Goal: Find specific page/section: Find specific page/section

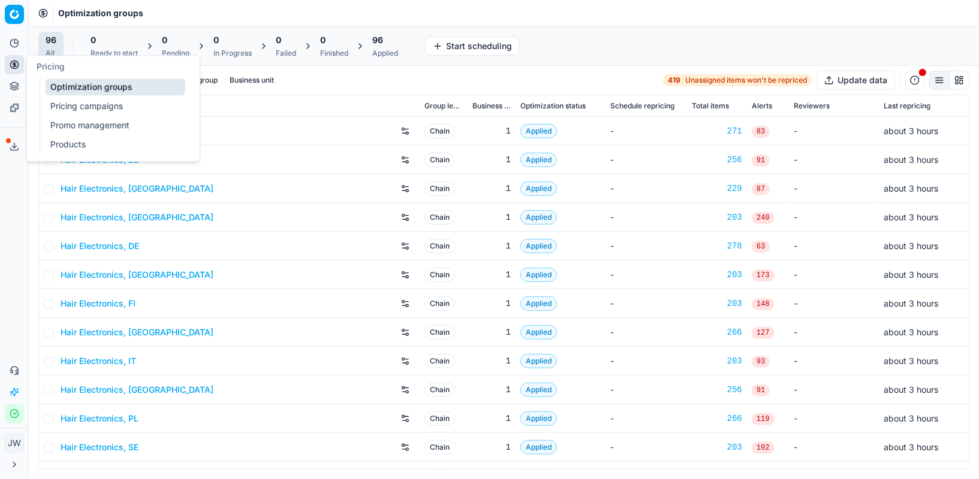
click at [60, 84] on link "Optimization groups" at bounding box center [116, 87] width 140 height 17
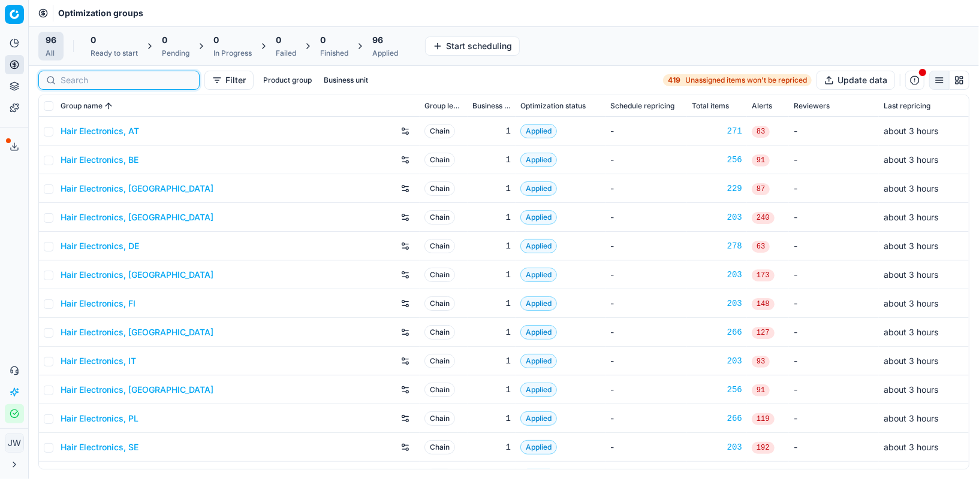
click at [72, 83] on input at bounding box center [126, 80] width 131 height 12
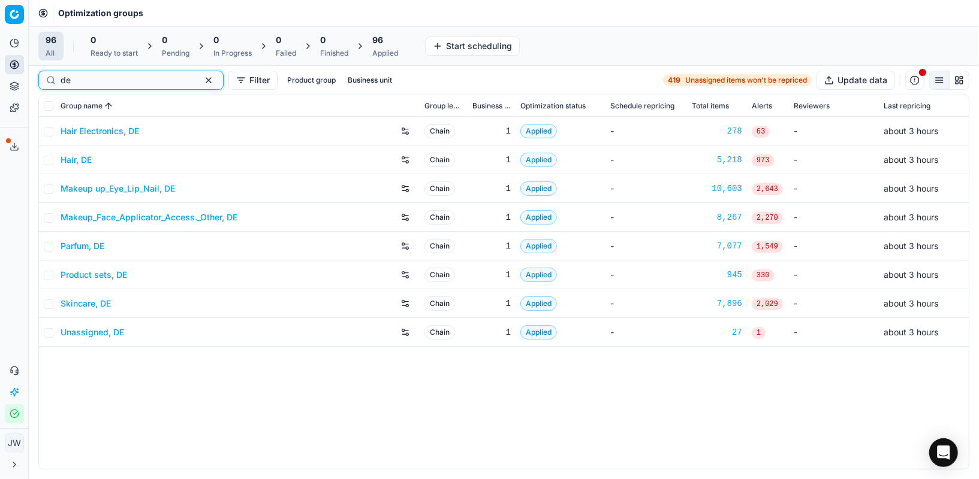
type input "de"
click at [90, 306] on link "Skincare, DE" at bounding box center [86, 304] width 50 height 12
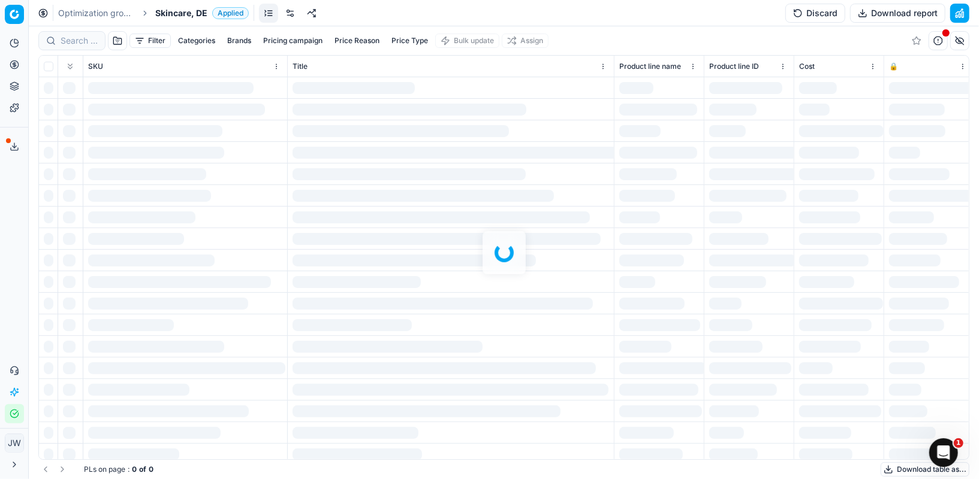
click at [81, 35] on div at bounding box center [504, 252] width 950 height 453
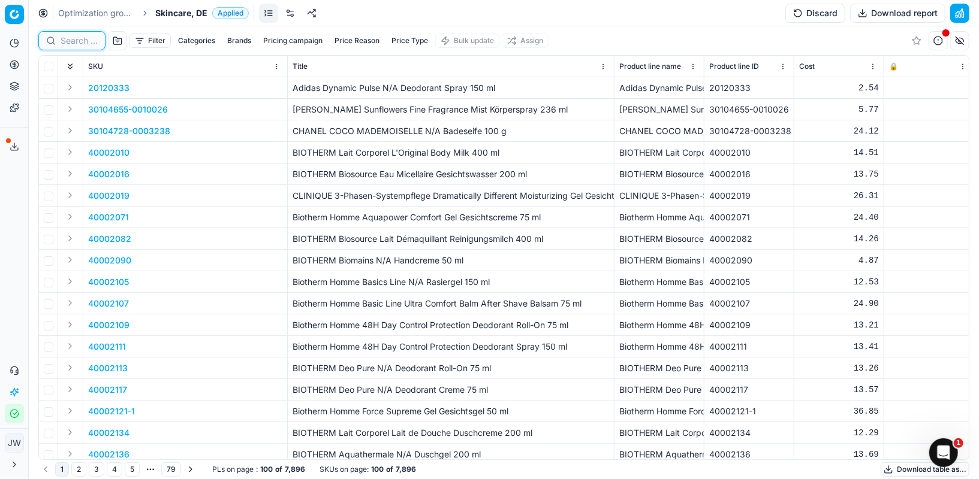
click at [74, 38] on input at bounding box center [79, 41] width 37 height 12
paste input "90010932-0017341"
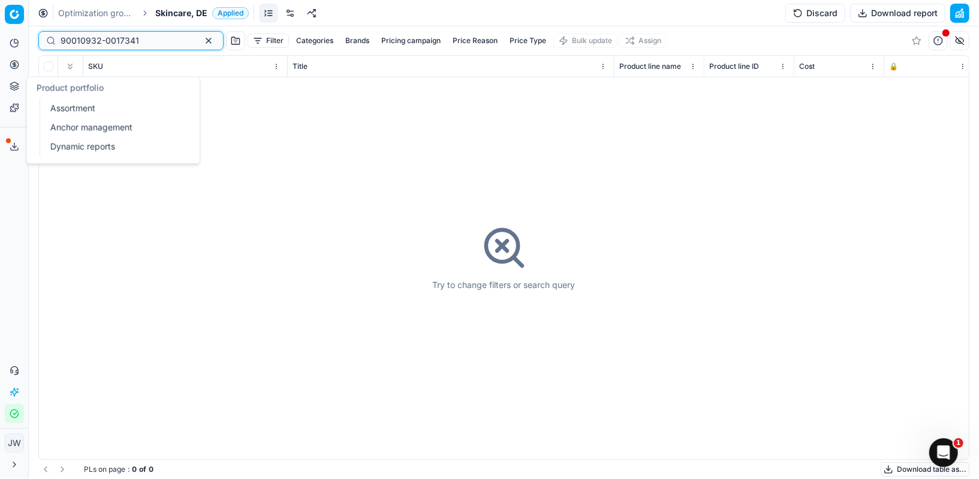
type input "90010932-0017341"
click at [57, 112] on link "Assortment" at bounding box center [116, 108] width 140 height 17
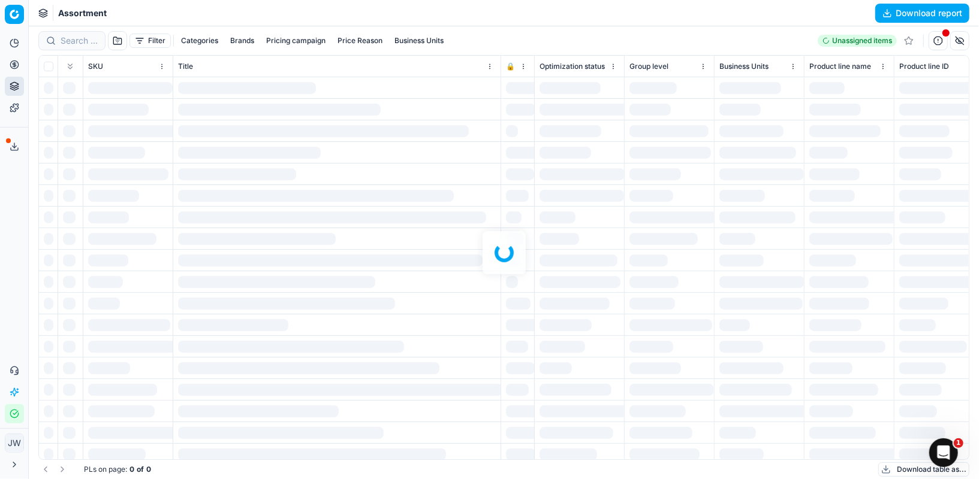
click at [77, 37] on div at bounding box center [504, 252] width 950 height 453
click at [73, 37] on div at bounding box center [504, 252] width 950 height 453
click at [14, 63] on icon at bounding box center [14, 64] width 0 height 5
click at [67, 84] on link "Optimization groups" at bounding box center [116, 87] width 140 height 17
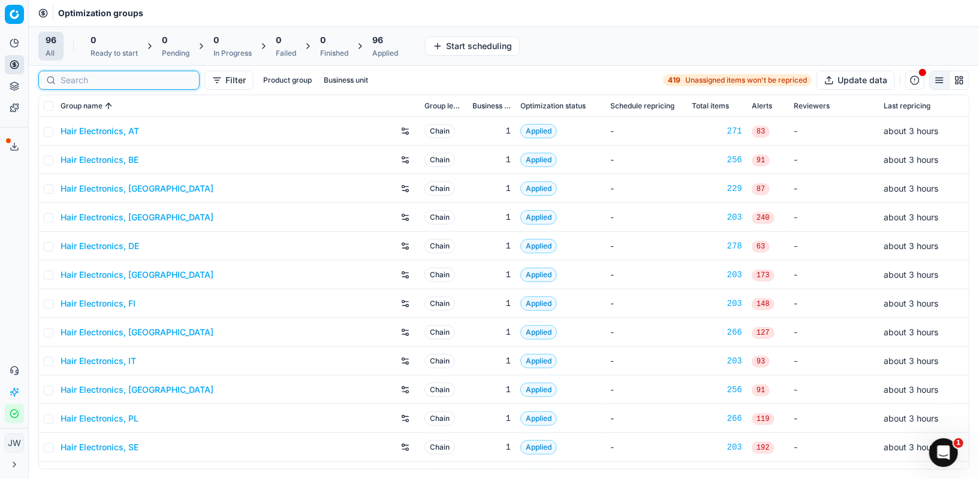
click at [65, 79] on input at bounding box center [126, 80] width 131 height 12
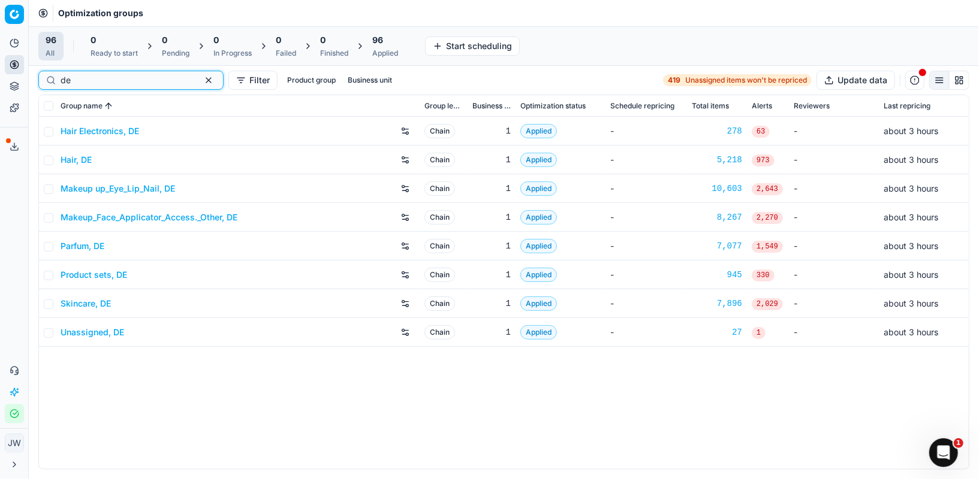
type input "de"
click at [86, 158] on link "Hair, DE" at bounding box center [76, 160] width 31 height 12
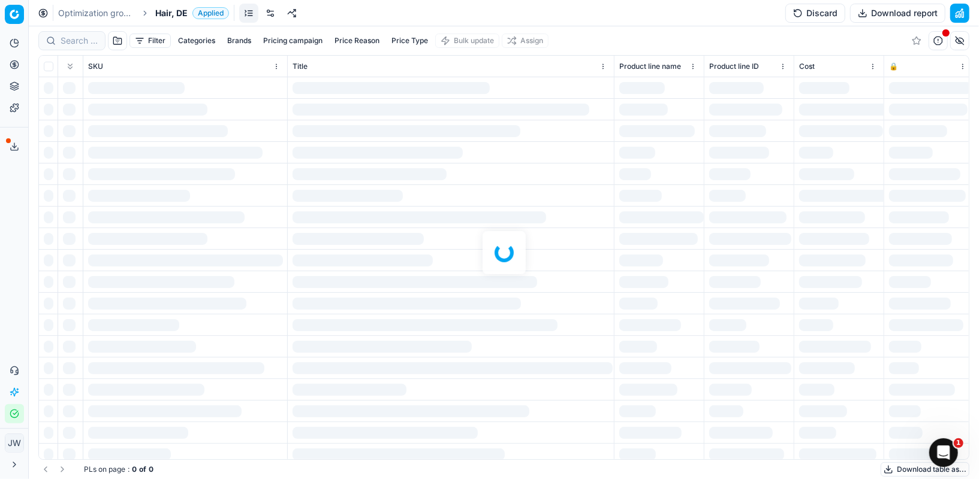
click at [83, 46] on div at bounding box center [504, 252] width 950 height 453
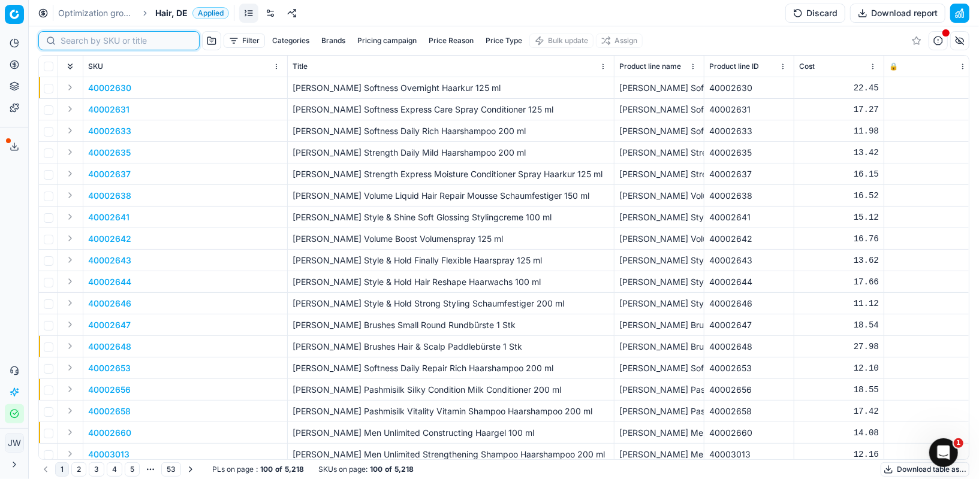
click at [82, 46] on input at bounding box center [126, 41] width 131 height 12
paste input "90010932-0017341"
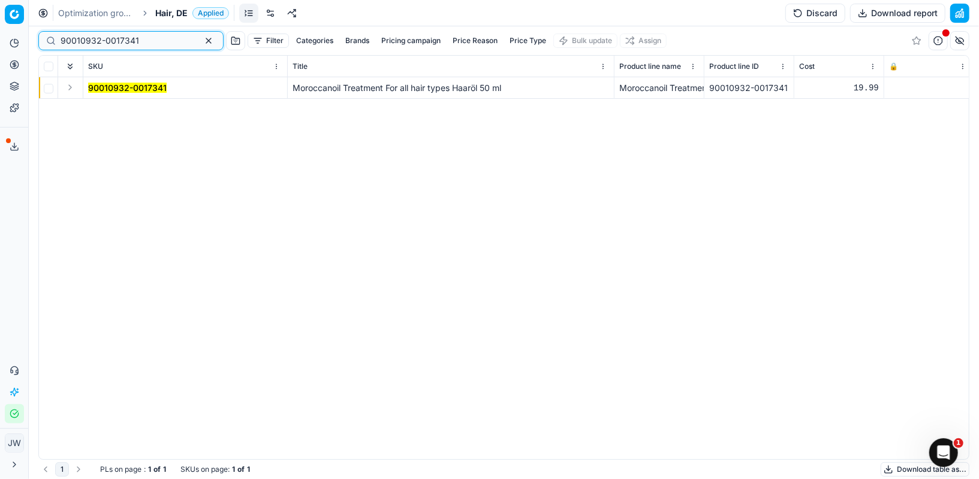
type input "90010932-0017341"
click at [65, 87] on button "Expand" at bounding box center [70, 87] width 14 height 14
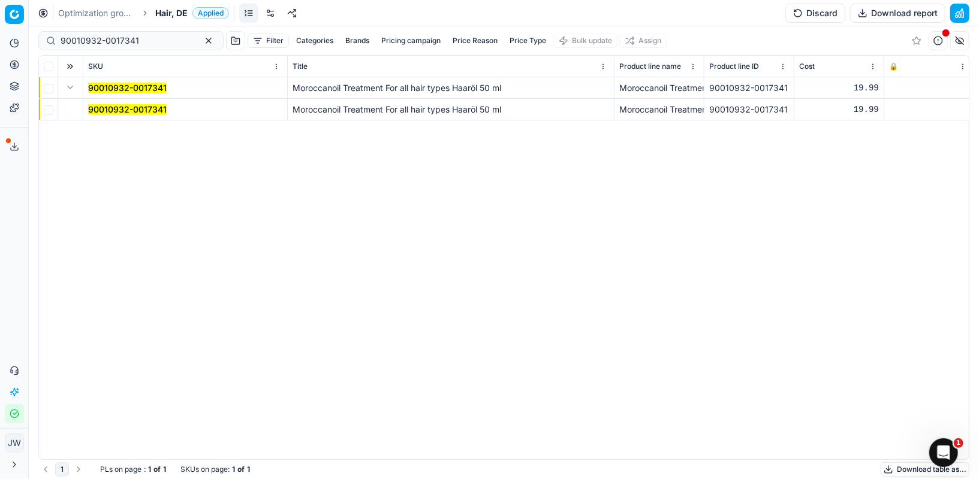
click at [112, 110] on mark "90010932-0017341" at bounding box center [127, 109] width 79 height 10
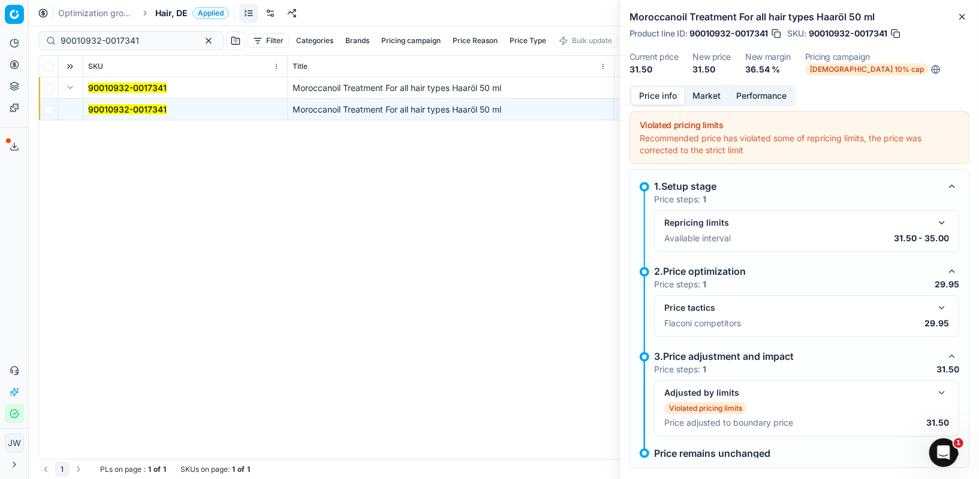
click at [946, 310] on button "button" at bounding box center [941, 308] width 14 height 14
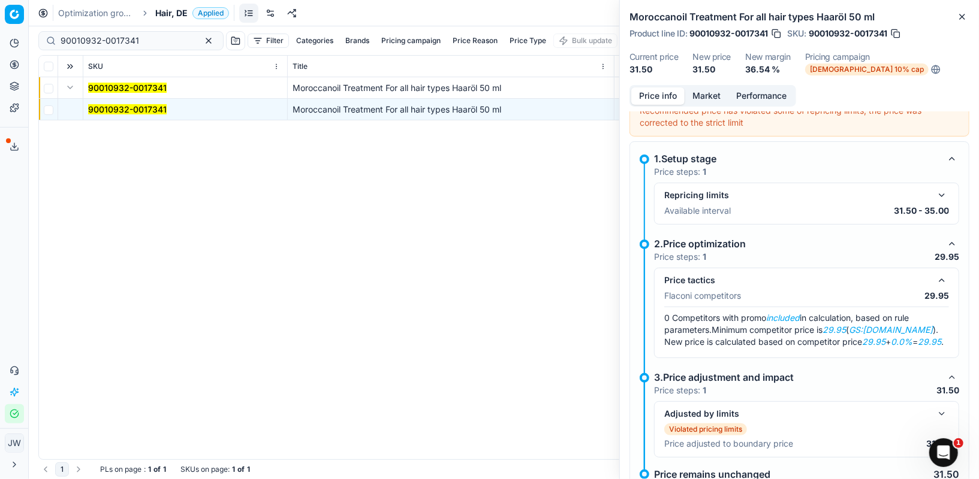
scroll to position [32, 0]
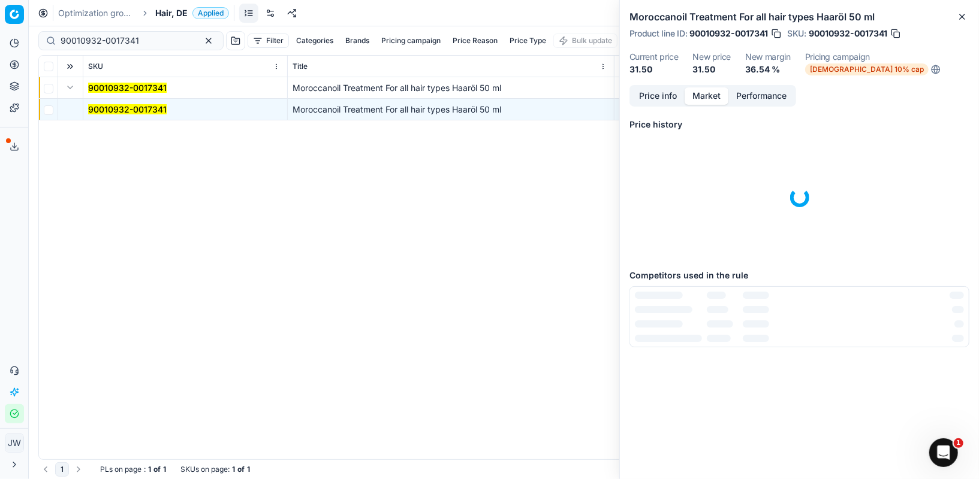
click at [713, 101] on button "Market" at bounding box center [706, 95] width 44 height 17
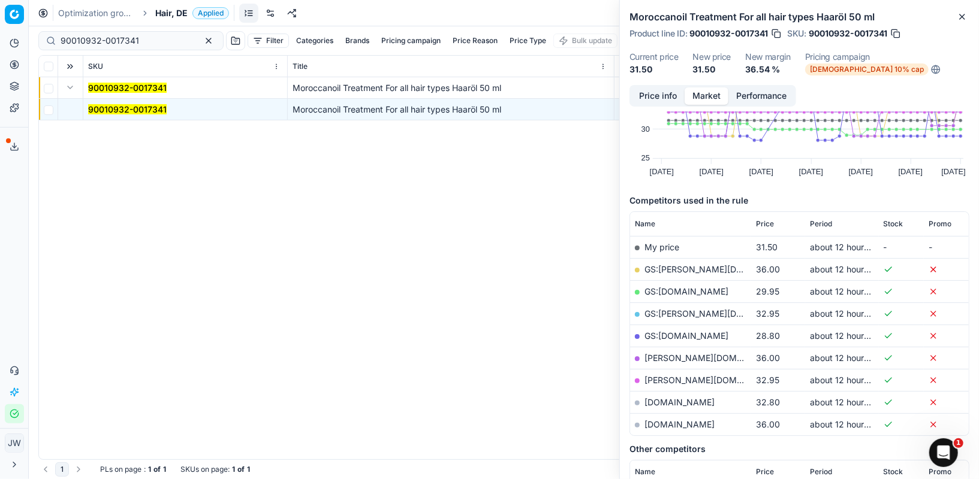
scroll to position [0, 0]
